Goal: Task Accomplishment & Management: Use online tool/utility

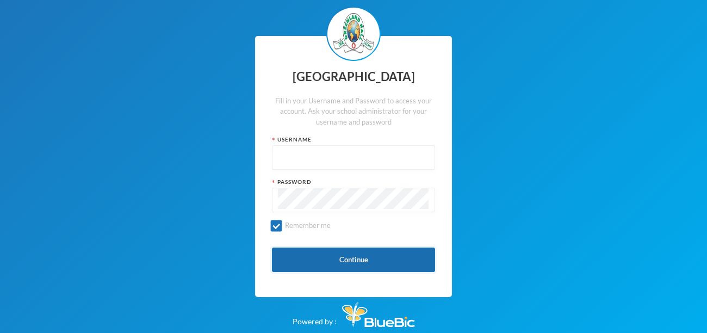
type input "glh24cs42"
click at [352, 260] on button "Continue" at bounding box center [353, 260] width 163 height 24
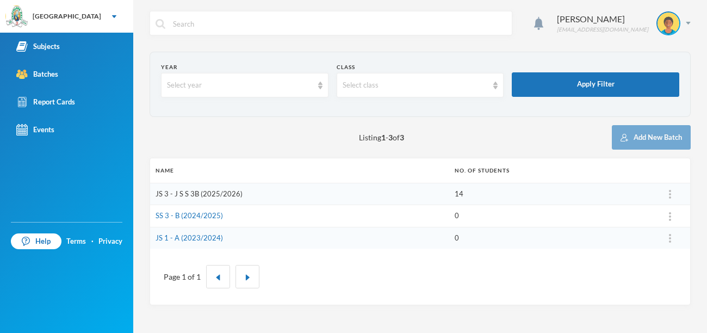
click at [181, 196] on link "JS 3 - J S S 3B (2025/2026)" at bounding box center [199, 193] width 87 height 9
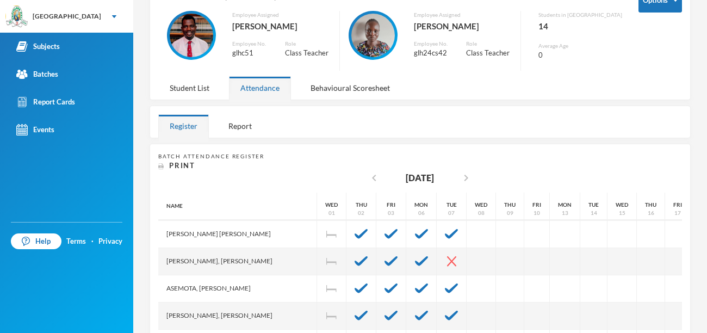
scroll to position [22, 0]
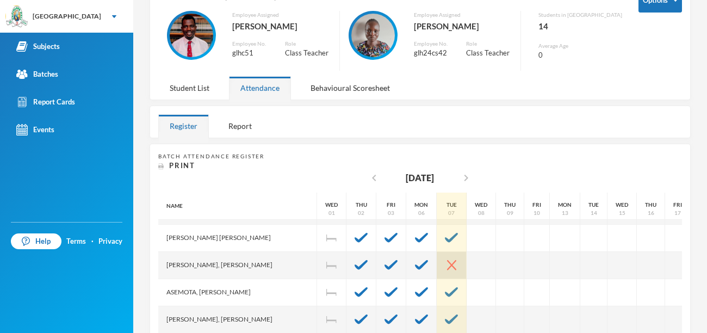
click at [447, 261] on img at bounding box center [451, 265] width 9 height 10
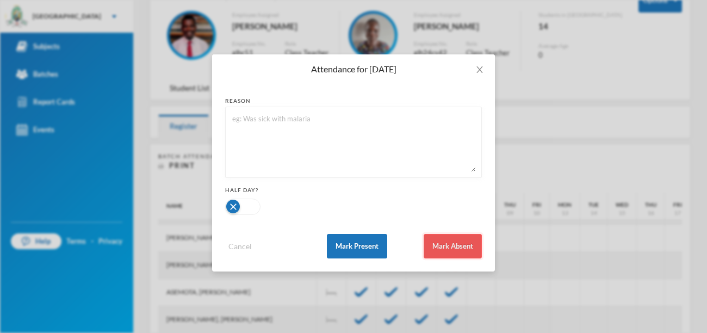
click at [439, 247] on button "Mark Absent" at bounding box center [453, 246] width 58 height 24
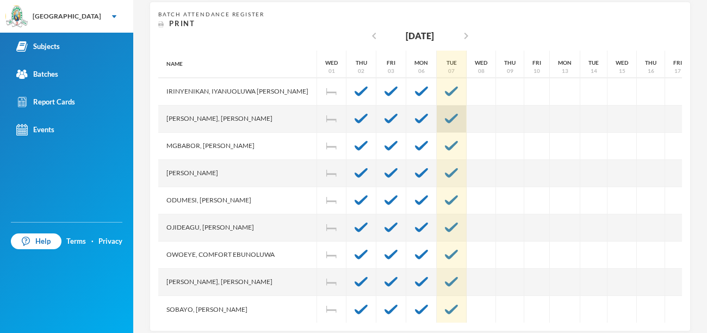
scroll to position [227, 0]
